Goal: Task Accomplishment & Management: Manage account settings

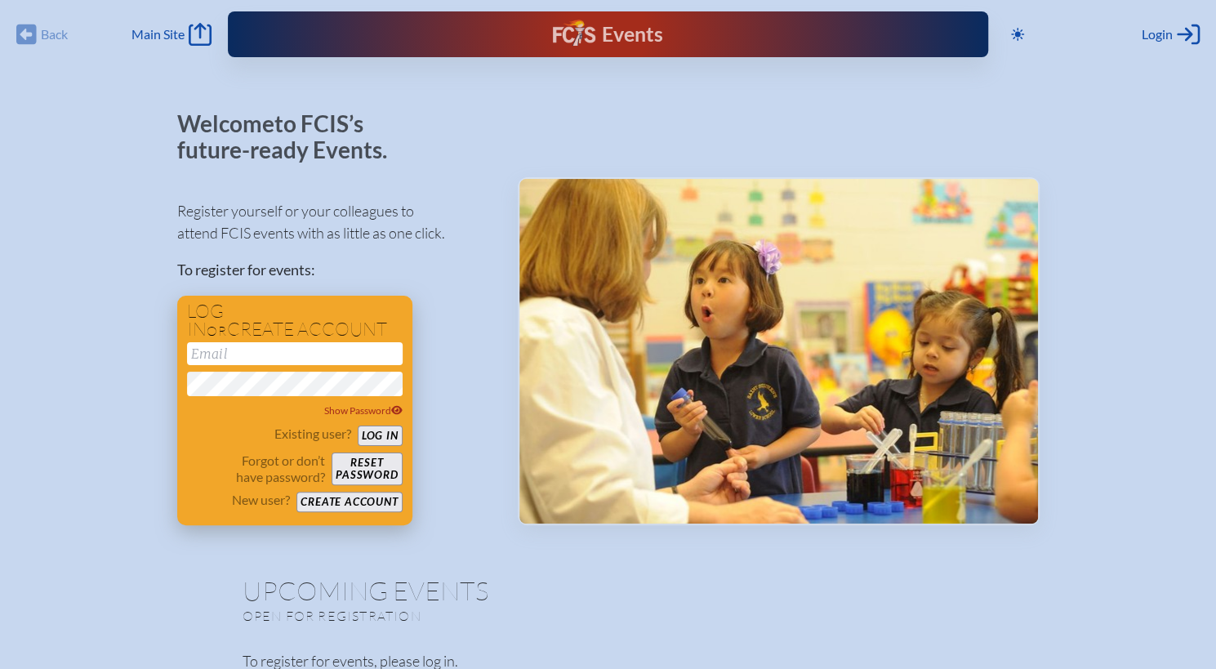
click at [297, 353] on input "email" at bounding box center [295, 353] width 216 height 23
type input "[PERSON_NAME][EMAIL_ADDRESS][DOMAIN_NAME]"
click at [358, 426] on button "Log in" at bounding box center [380, 436] width 45 height 20
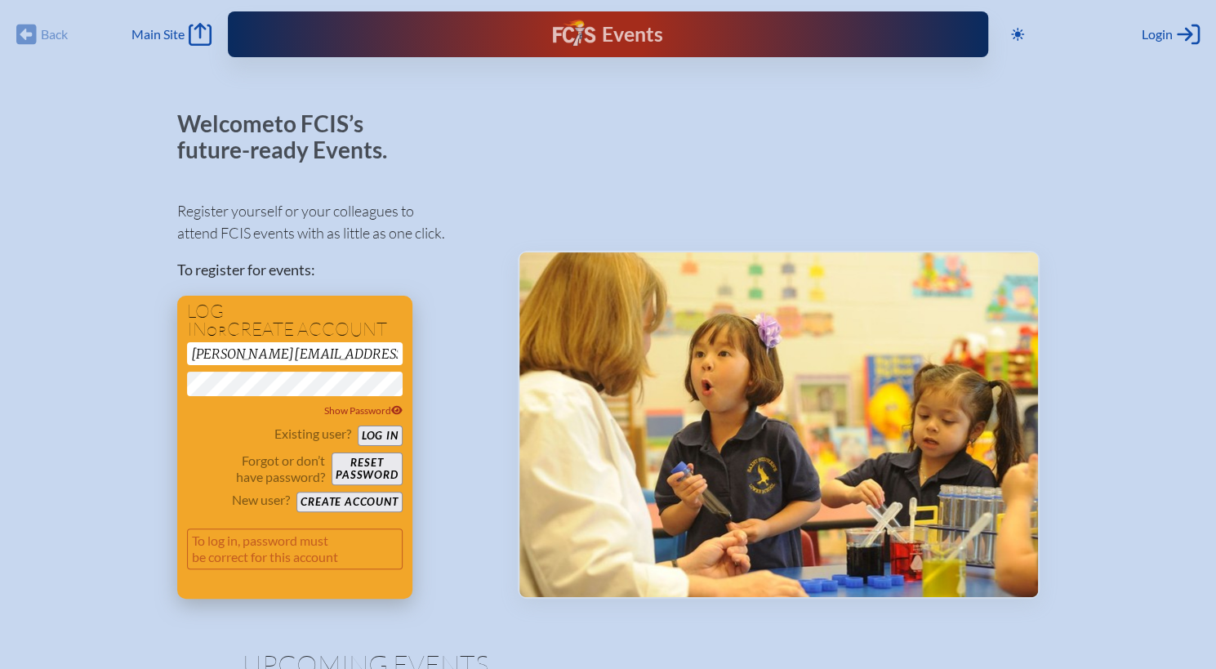
click at [371, 430] on button "Log in" at bounding box center [380, 436] width 45 height 20
click at [394, 413] on icon at bounding box center [396, 410] width 11 height 9
click at [374, 435] on button "Log in" at bounding box center [380, 436] width 45 height 20
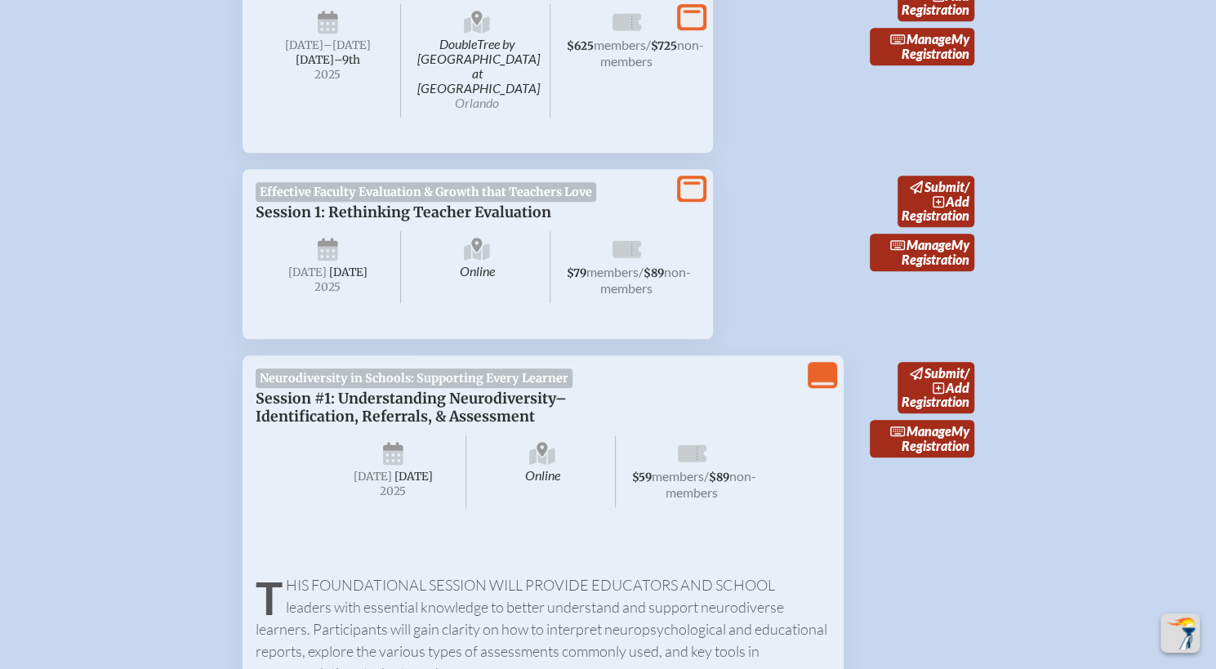
scroll to position [705, 0]
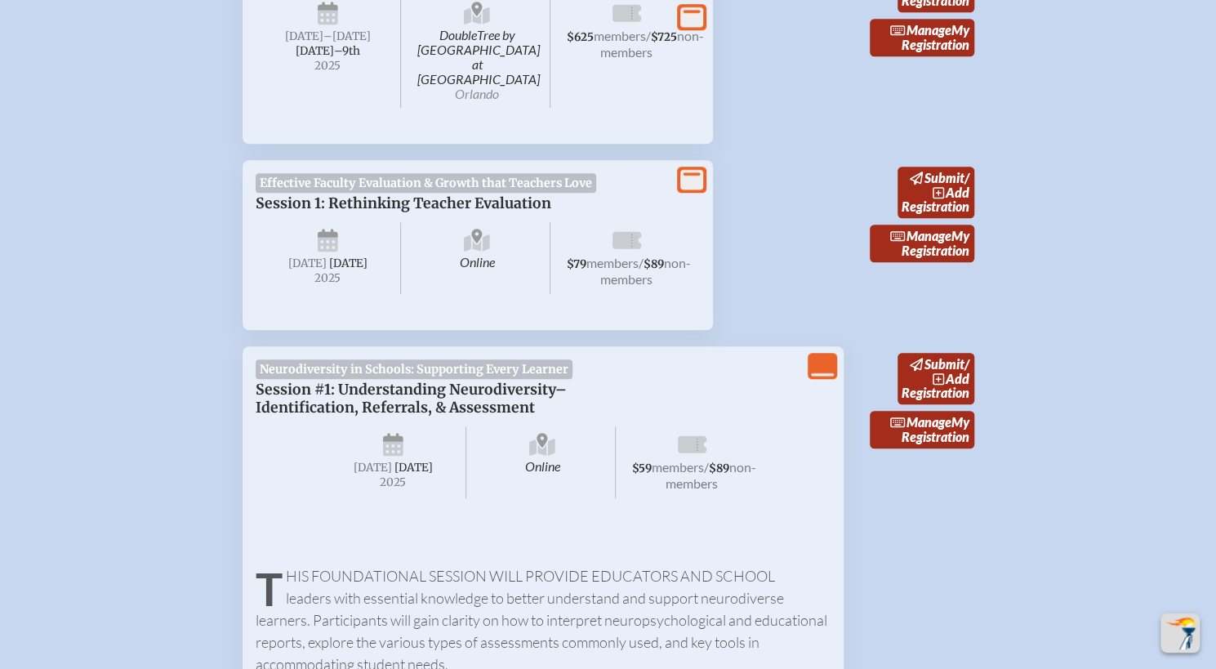
click at [691, 169] on icon at bounding box center [691, 179] width 23 height 20
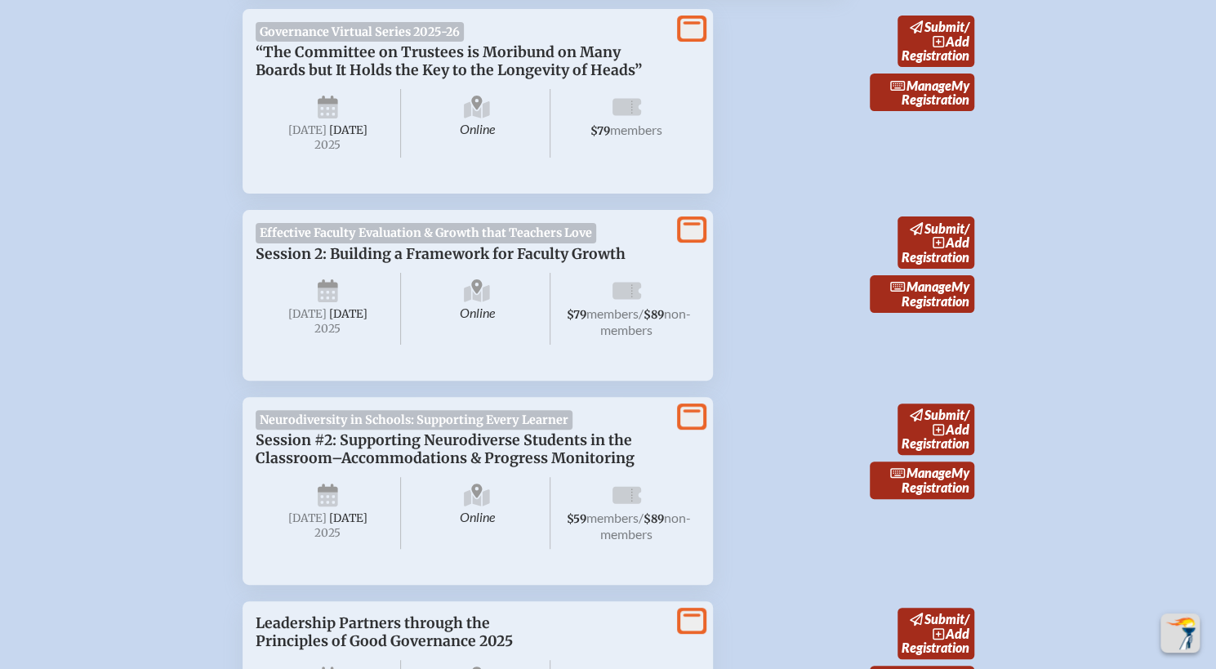
scroll to position [3724, 0]
click at [698, 219] on icon at bounding box center [691, 229] width 23 height 20
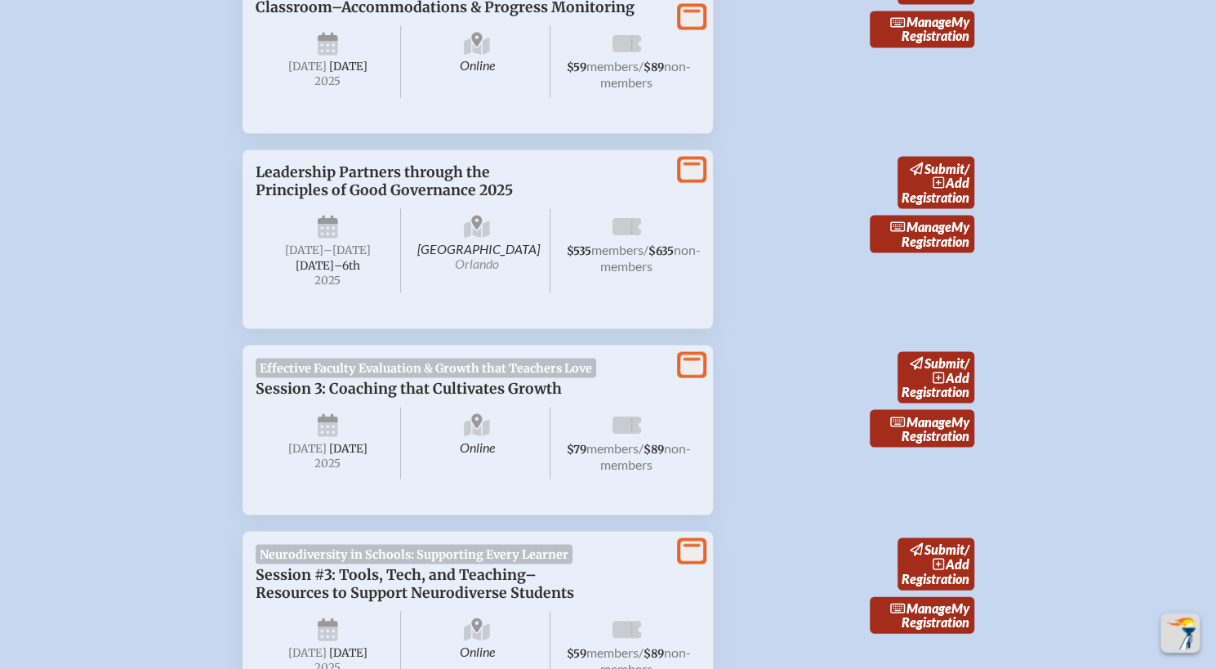
scroll to position [5360, 0]
click at [691, 354] on icon at bounding box center [691, 364] width 23 height 20
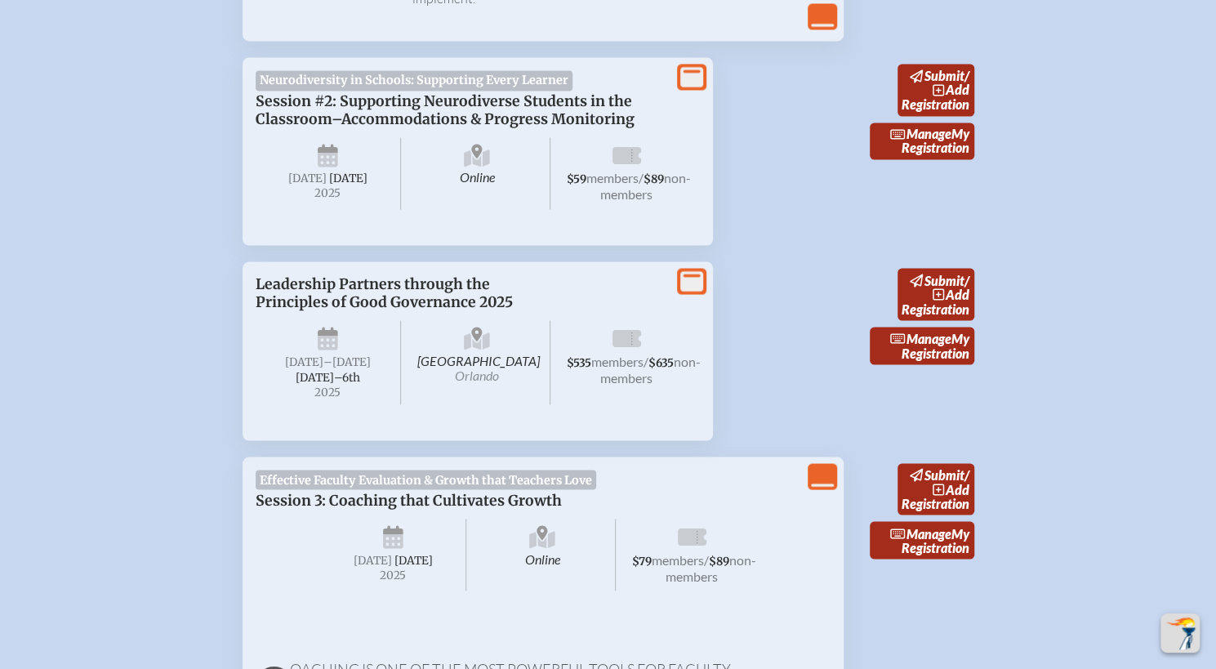
scroll to position [5305, 0]
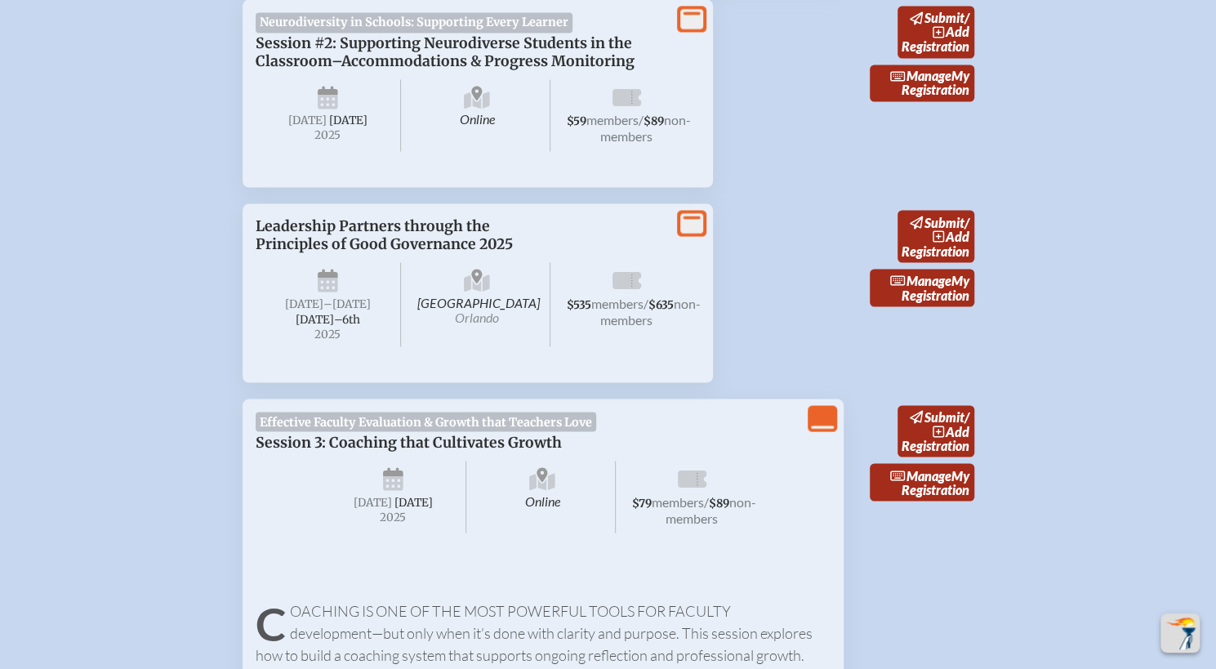
click at [812, 407] on icon "View Less" at bounding box center [822, 418] width 23 height 23
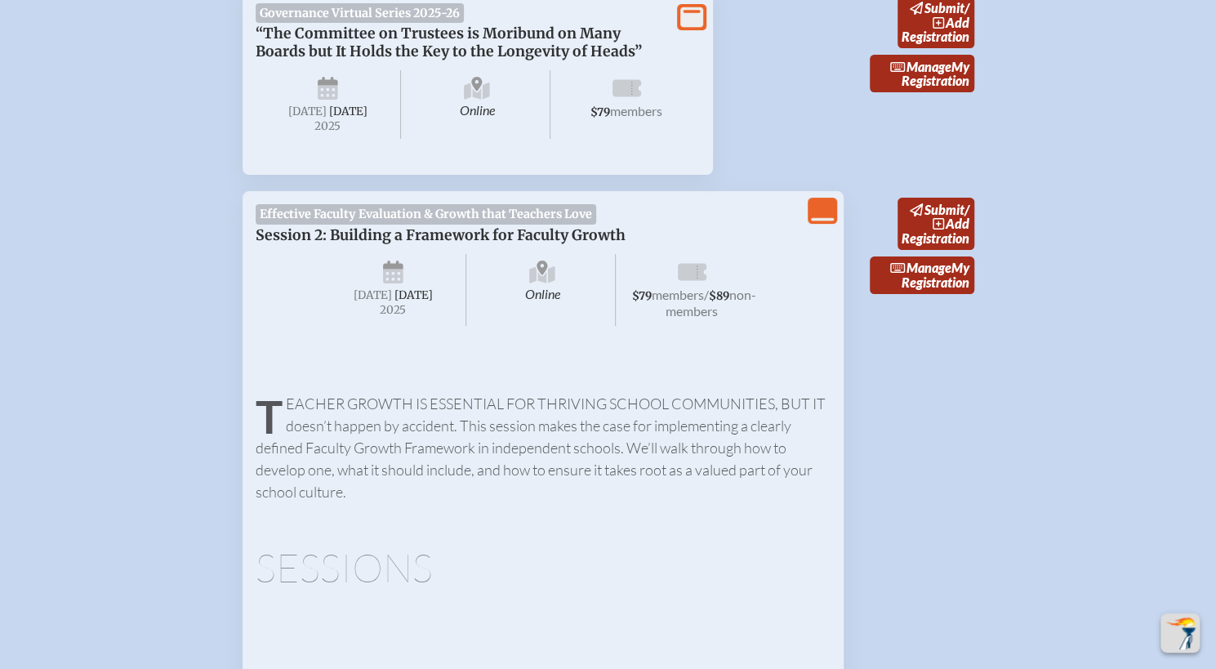
scroll to position [3742, 0]
click at [822, 200] on icon "View Less" at bounding box center [822, 211] width 23 height 23
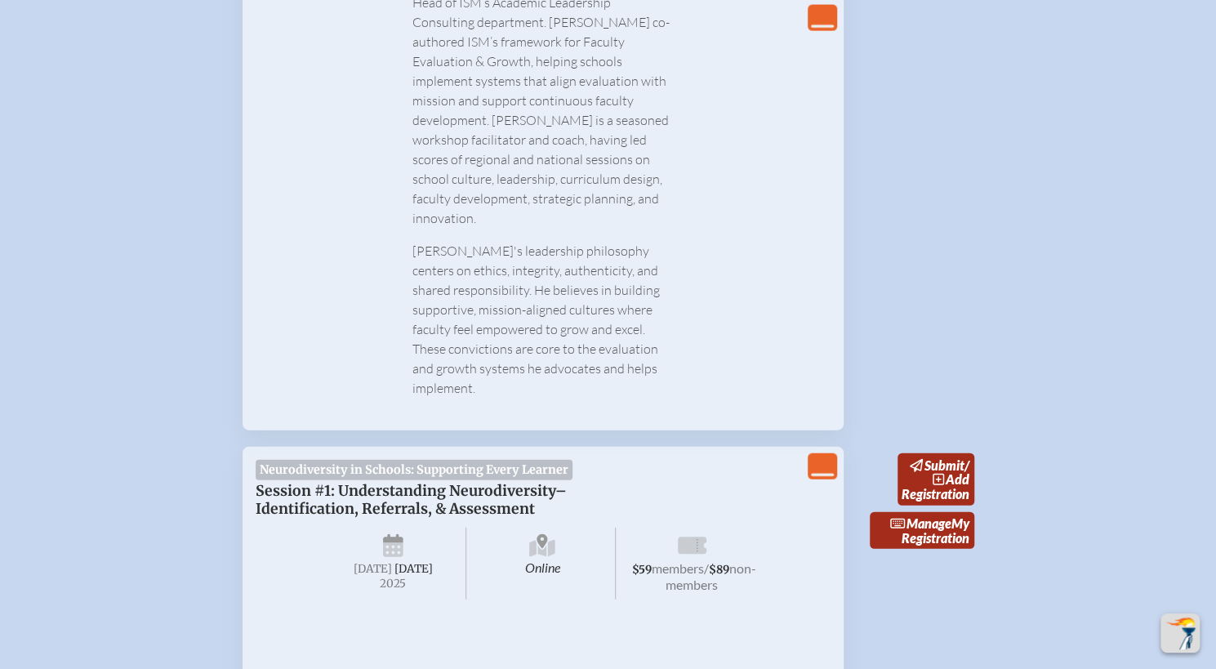
click at [822, 455] on icon "View Less" at bounding box center [822, 466] width 23 height 23
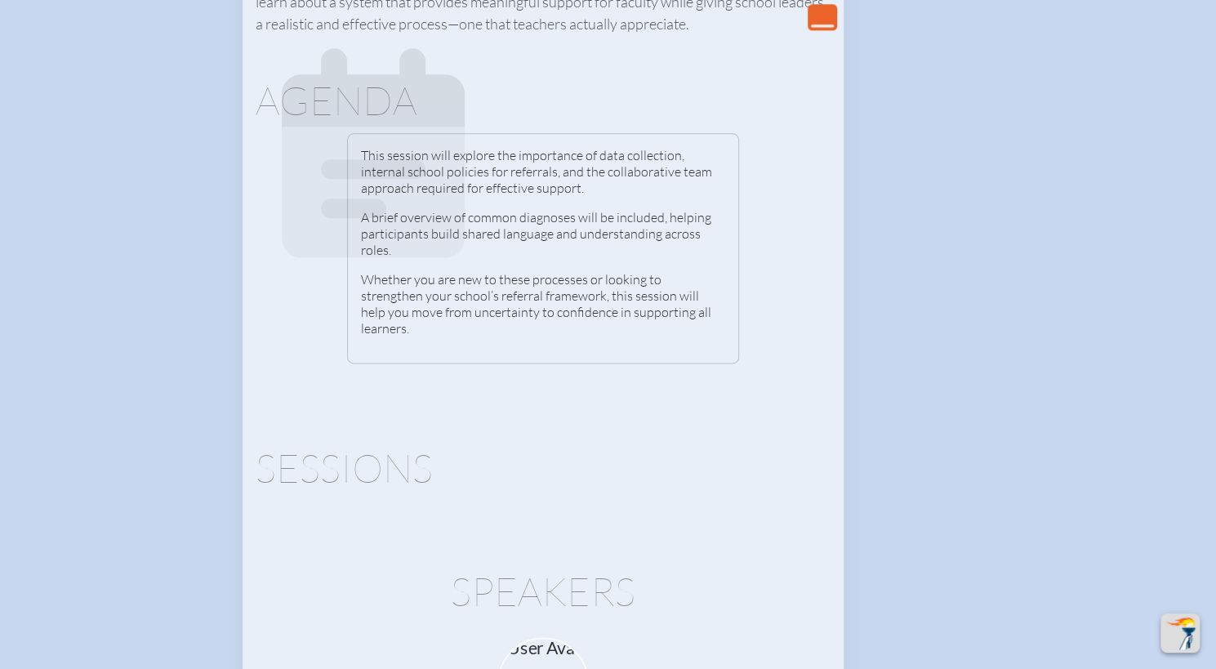
click at [828, 22] on icon "View Less" at bounding box center [822, 17] width 23 height 23
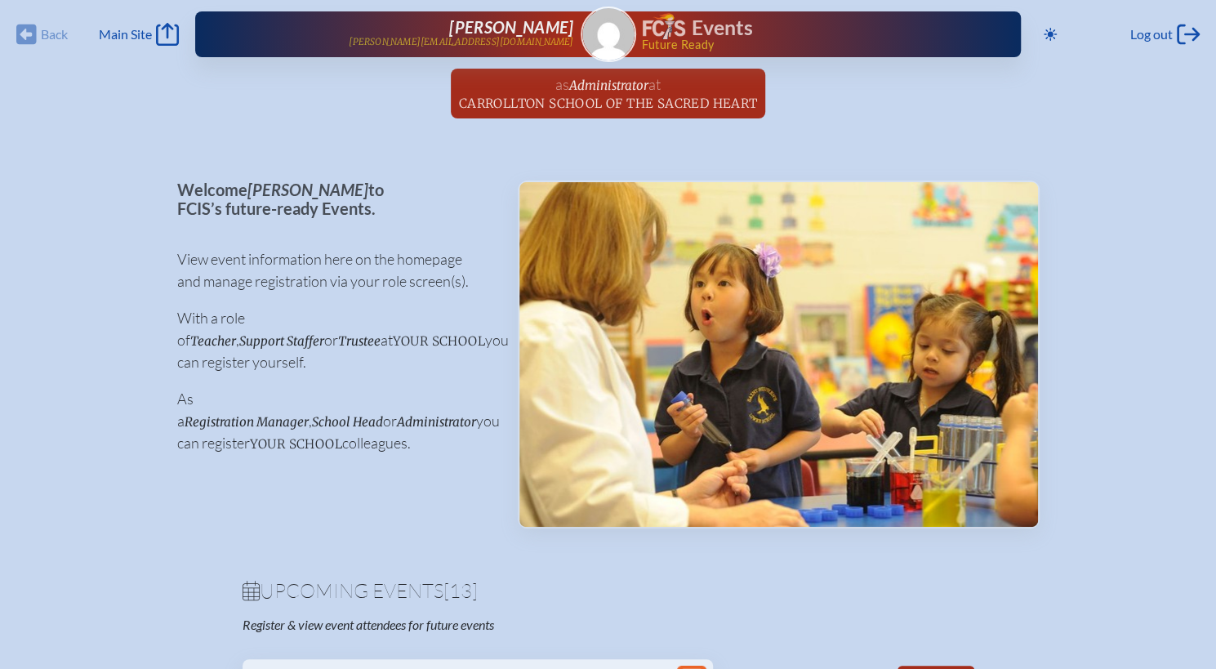
scroll to position [0, 0]
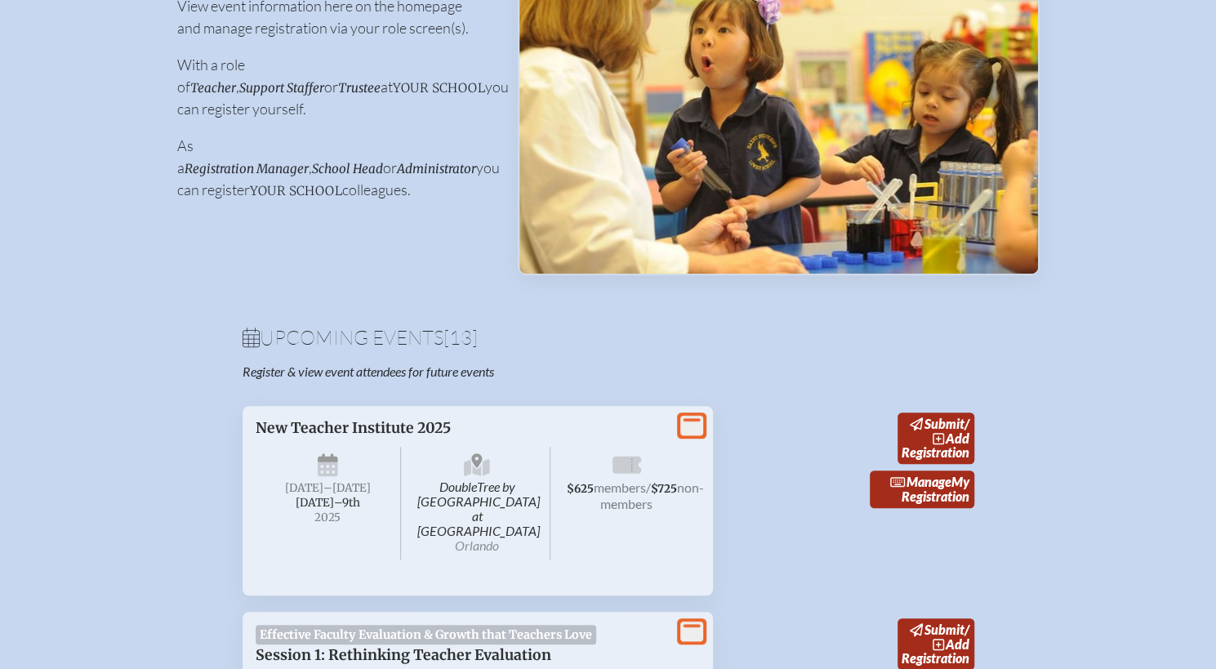
scroll to position [252, 0]
click at [933, 479] on span "Manage" at bounding box center [920, 483] width 61 height 16
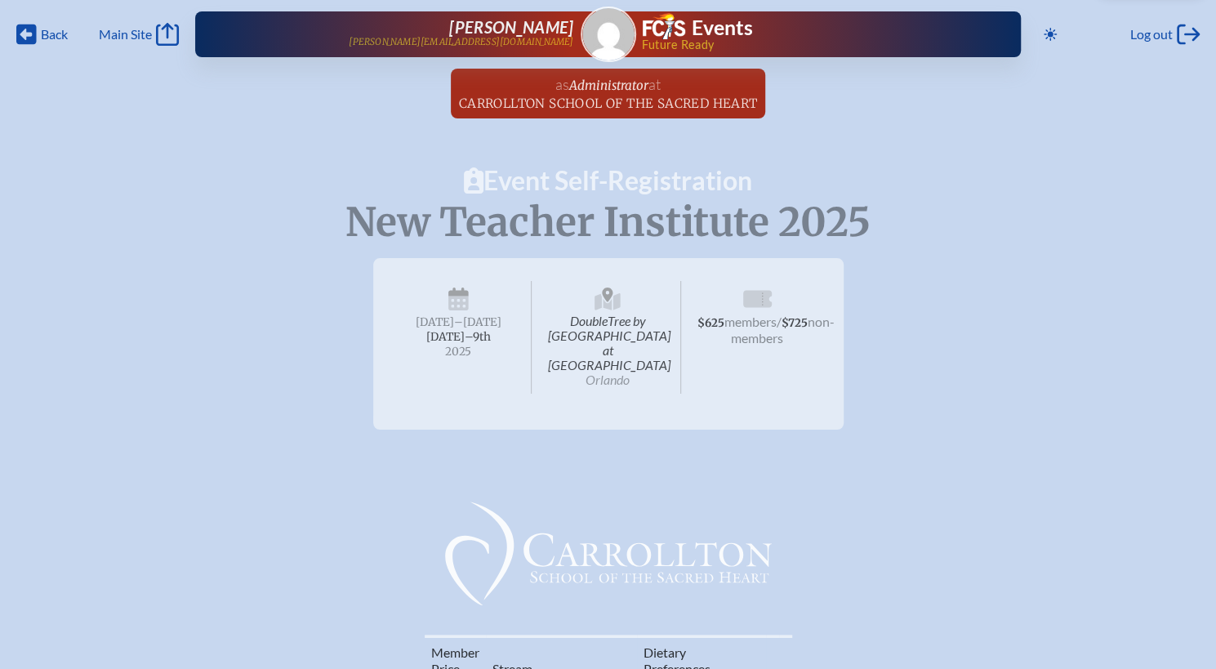
click at [16, 30] on div "Back Back Main Site Main Site Toggle to Dark Mode Log out Log out Lyana Azan la…" at bounding box center [608, 29] width 1197 height 59
click at [520, 34] on span "[PERSON_NAME]" at bounding box center [511, 27] width 124 height 20
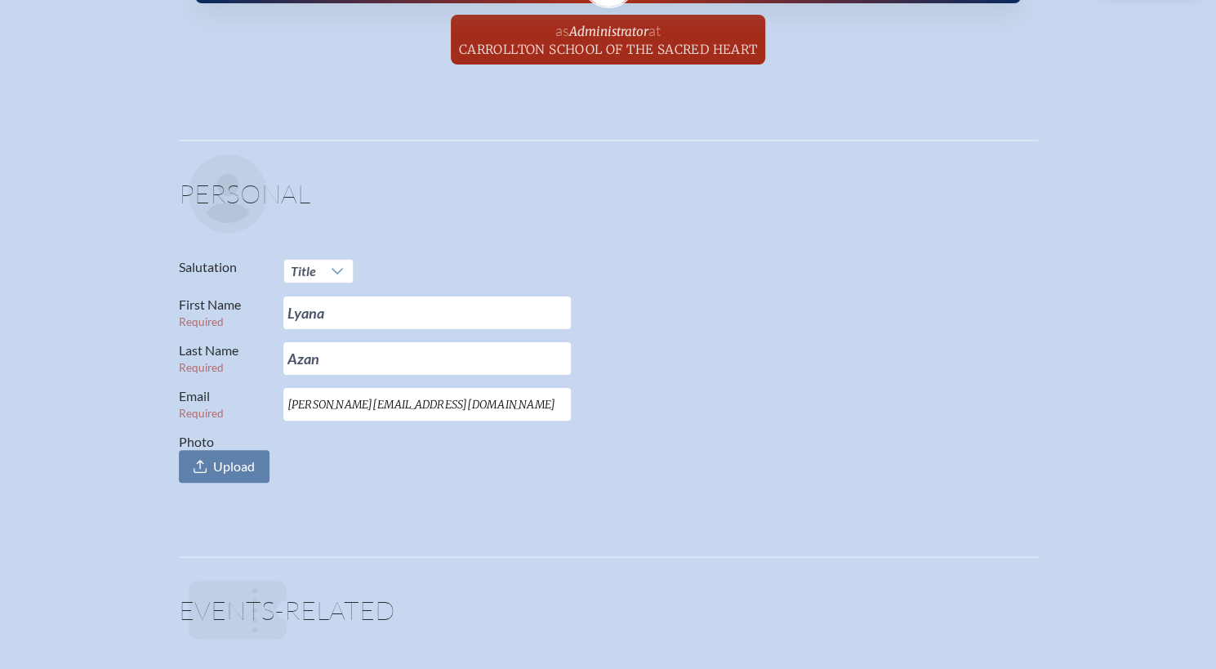
scroll to position [0, 12]
